Goal: Task Accomplishment & Management: Manage account settings

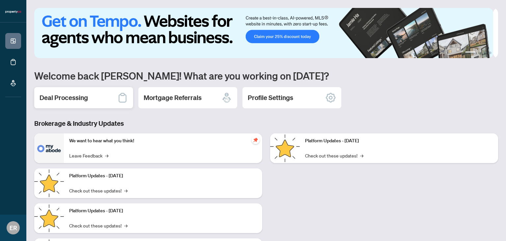
click at [72, 96] on h2 "Deal Processing" at bounding box center [64, 97] width 48 height 9
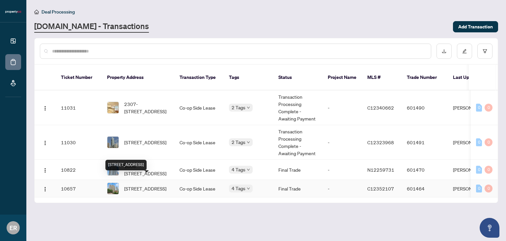
click at [140, 185] on span "[STREET_ADDRESS]" at bounding box center [145, 188] width 42 height 7
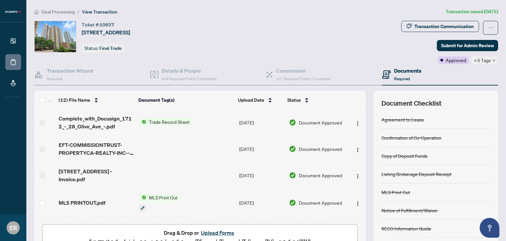
click at [156, 119] on span "Trade Record Sheet" at bounding box center [169, 121] width 46 height 7
click at [85, 72] on h4 "Transaction Wizard" at bounding box center [70, 71] width 46 height 8
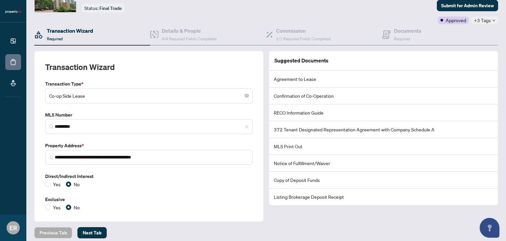
scroll to position [44, 0]
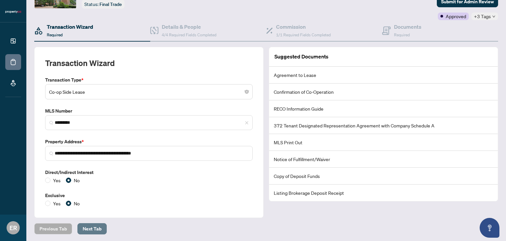
click at [93, 227] on span "Next Tab" at bounding box center [92, 228] width 19 height 11
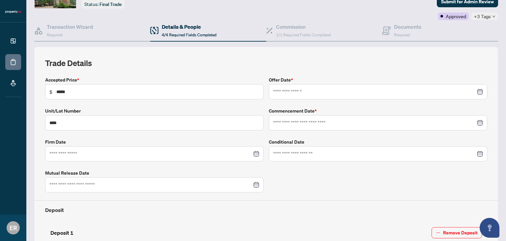
type input "**********"
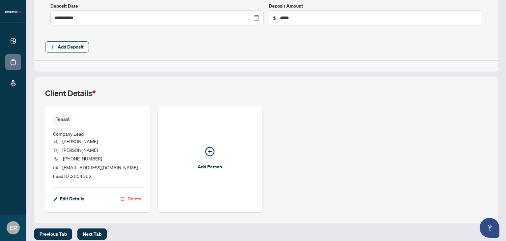
scroll to position [317, 0]
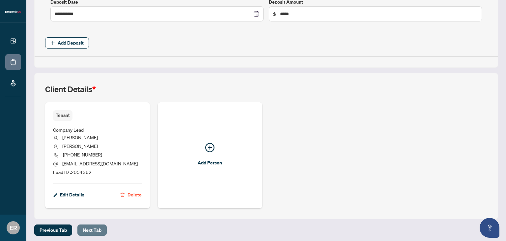
click at [90, 230] on span "Next Tab" at bounding box center [92, 230] width 19 height 11
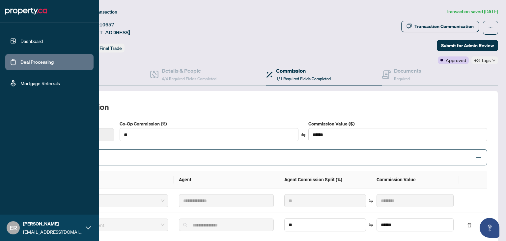
click at [20, 38] on link "Dashboard" at bounding box center [31, 41] width 22 height 6
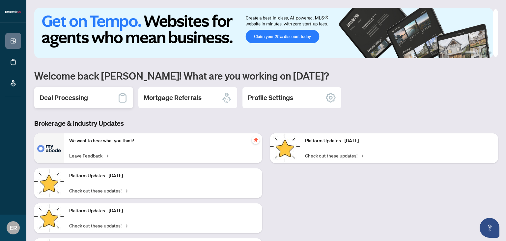
click at [65, 99] on h2 "Deal Processing" at bounding box center [64, 97] width 48 height 9
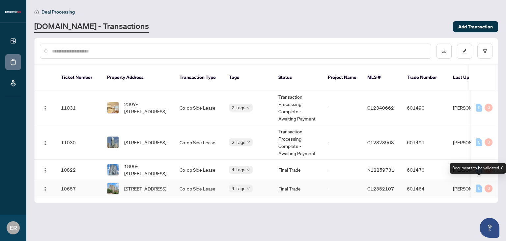
click at [480, 184] on div "0" at bounding box center [479, 188] width 6 height 8
click at [457, 183] on td "[PERSON_NAME]" at bounding box center [472, 188] width 49 height 17
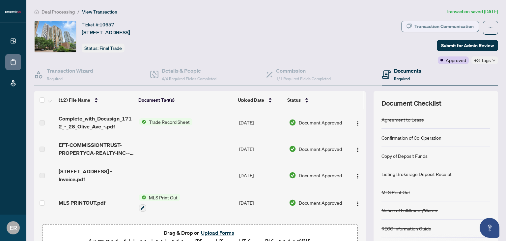
click at [439, 29] on div "Transaction Communication" at bounding box center [444, 26] width 59 height 11
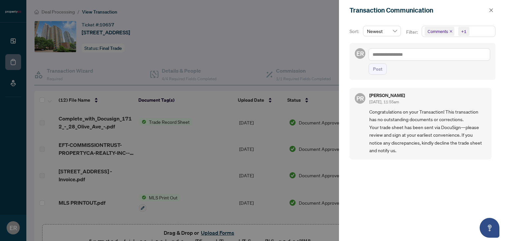
click at [249, 39] on div at bounding box center [253, 120] width 506 height 241
click at [491, 7] on span "button" at bounding box center [491, 10] width 5 height 11
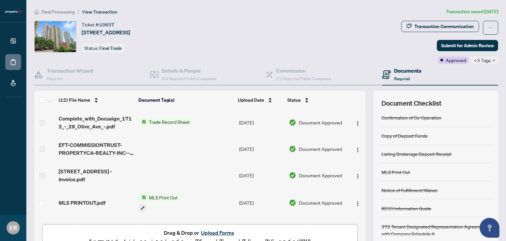
click at [163, 122] on span "Trade Record Sheet" at bounding box center [169, 121] width 46 height 7
click at [146, 141] on span "Trade Record Sheet" at bounding box center [157, 142] width 46 height 7
click at [389, 74] on div "Documents Required" at bounding box center [401, 74] width 39 height 15
click at [453, 27] on div "Transaction Communication" at bounding box center [444, 26] width 59 height 11
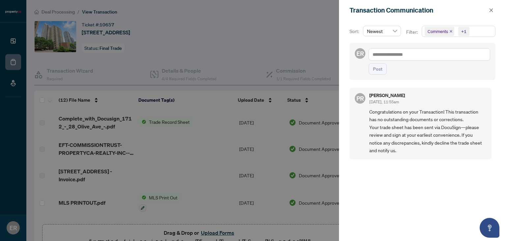
click at [294, 26] on div at bounding box center [253, 120] width 506 height 241
click at [15, 46] on div at bounding box center [253, 120] width 506 height 241
click at [12, 40] on div at bounding box center [253, 120] width 506 height 241
click at [235, 61] on div at bounding box center [253, 120] width 506 height 241
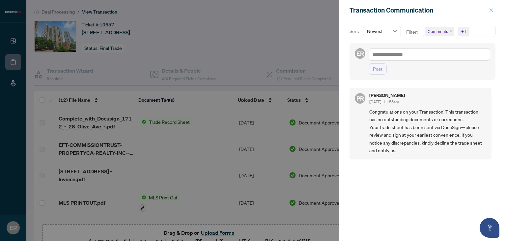
click at [493, 10] on icon "close" at bounding box center [491, 10] width 5 height 5
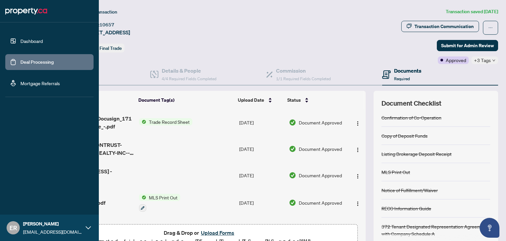
click at [32, 40] on link "Dashboard" at bounding box center [31, 41] width 22 height 6
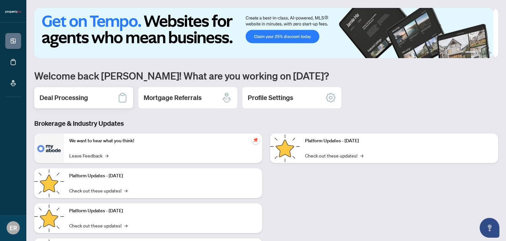
click at [61, 102] on div "Deal Processing" at bounding box center [83, 97] width 99 height 21
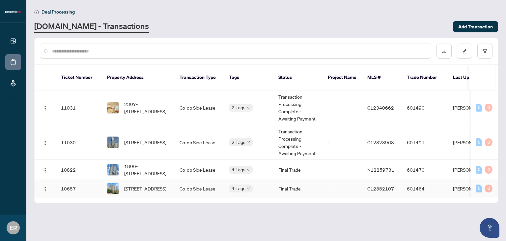
click at [463, 181] on td "[PERSON_NAME]" at bounding box center [472, 188] width 49 height 17
click at [143, 185] on span "[STREET_ADDRESS]" at bounding box center [145, 188] width 42 height 7
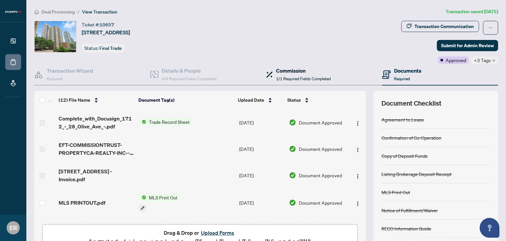
click at [294, 72] on h4 "Commission" at bounding box center [303, 71] width 55 height 8
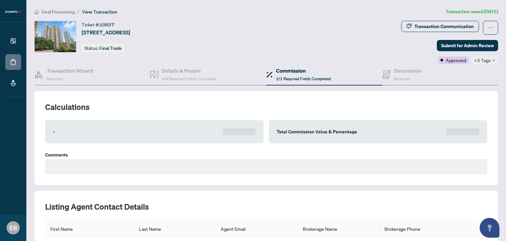
type textarea "**********"
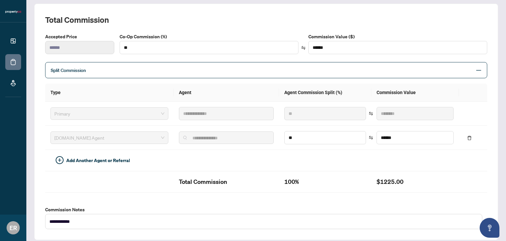
scroll to position [99, 0]
